Goal: Task Accomplishment & Management: Manage account settings

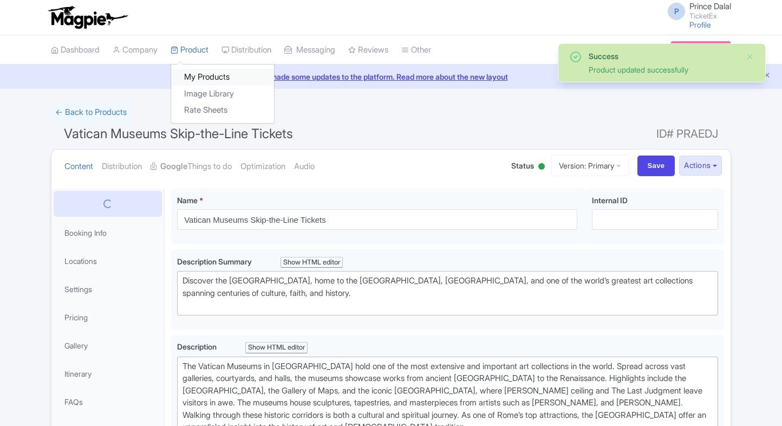
click at [208, 82] on link "My Products" at bounding box center [222, 77] width 103 height 17
click at [191, 74] on link "My Products" at bounding box center [222, 77] width 103 height 17
